Goal: Entertainment & Leisure: Consume media (video, audio)

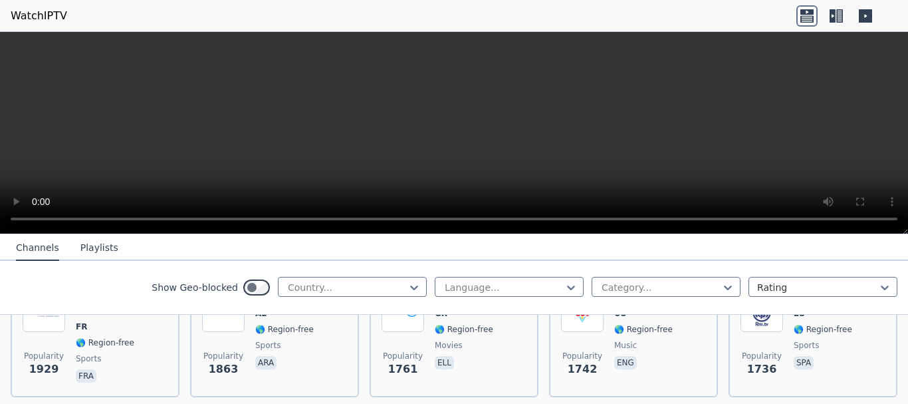
scroll to position [440, 0]
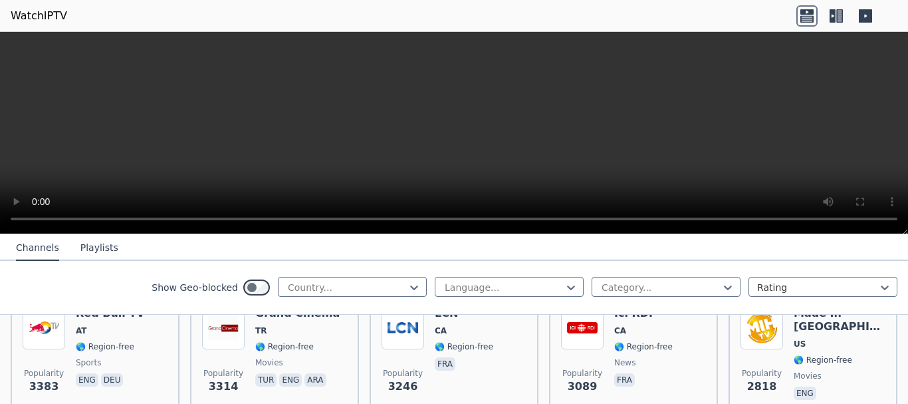
click at [805, 15] on icon at bounding box center [807, 15] width 21 height 21
click at [836, 21] on icon at bounding box center [836, 15] width 21 height 21
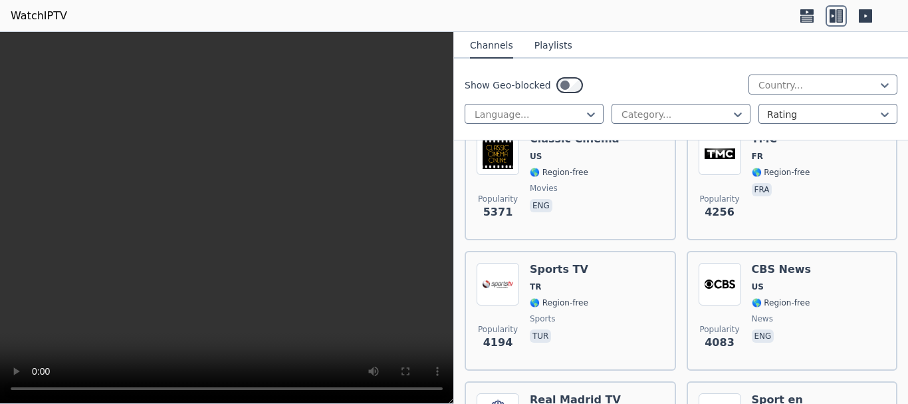
drag, startPoint x: 821, startPoint y: 18, endPoint x: 812, endPoint y: 16, distance: 9.5
click at [812, 16] on div at bounding box center [837, 15] width 80 height 21
click at [812, 16] on icon at bounding box center [807, 18] width 13 height 7
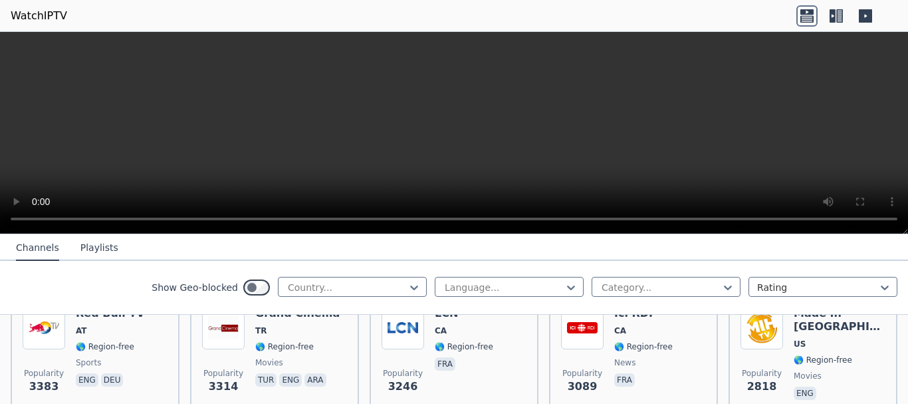
click at [812, 16] on icon at bounding box center [807, 18] width 13 height 7
click at [869, 19] on icon at bounding box center [865, 15] width 13 height 13
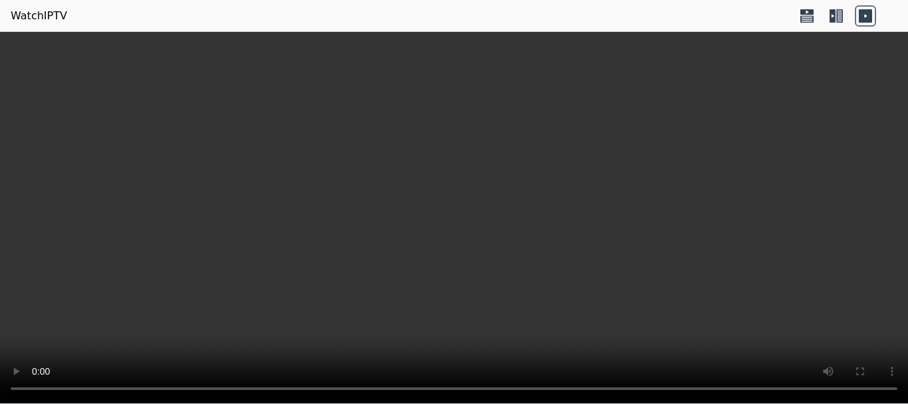
click at [812, 15] on icon at bounding box center [807, 15] width 21 height 21
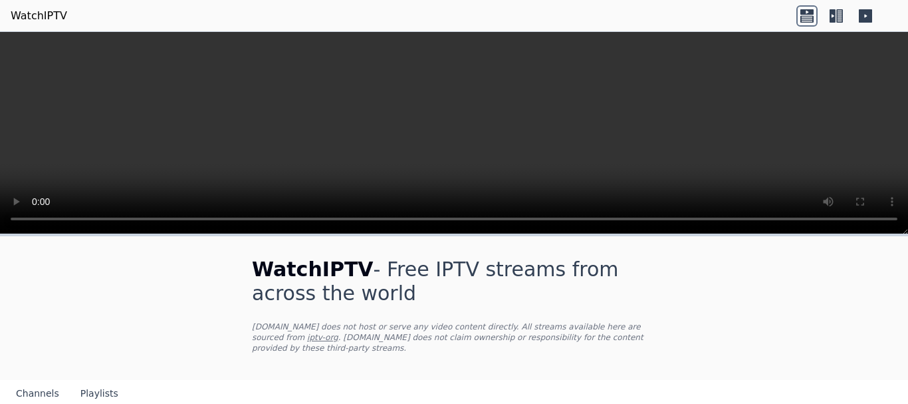
scroll to position [148, 0]
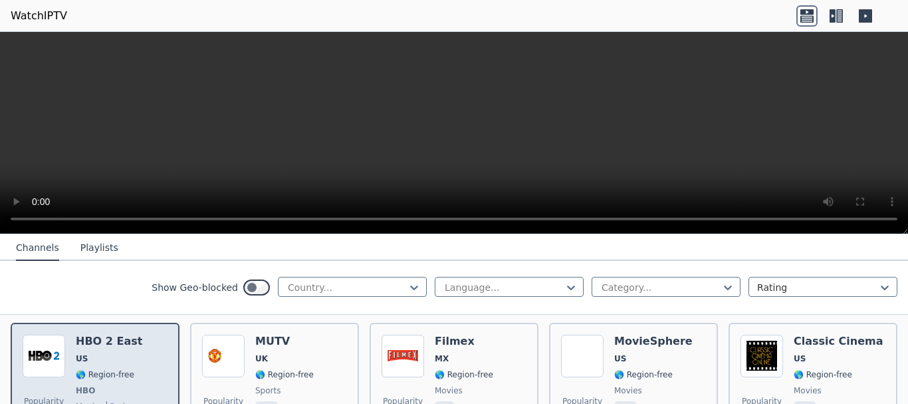
click at [80, 341] on div "HBO 2 East US 🌎 Region-free HBO movies series eng spa" at bounding box center [109, 383] width 66 height 98
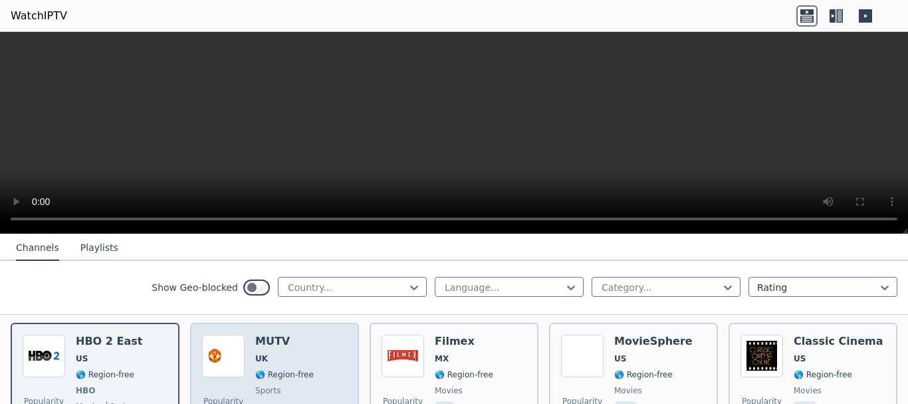
click at [267, 369] on span "🌎 Region-free" at bounding box center [284, 374] width 59 height 11
